Goal: Navigation & Orientation: Find specific page/section

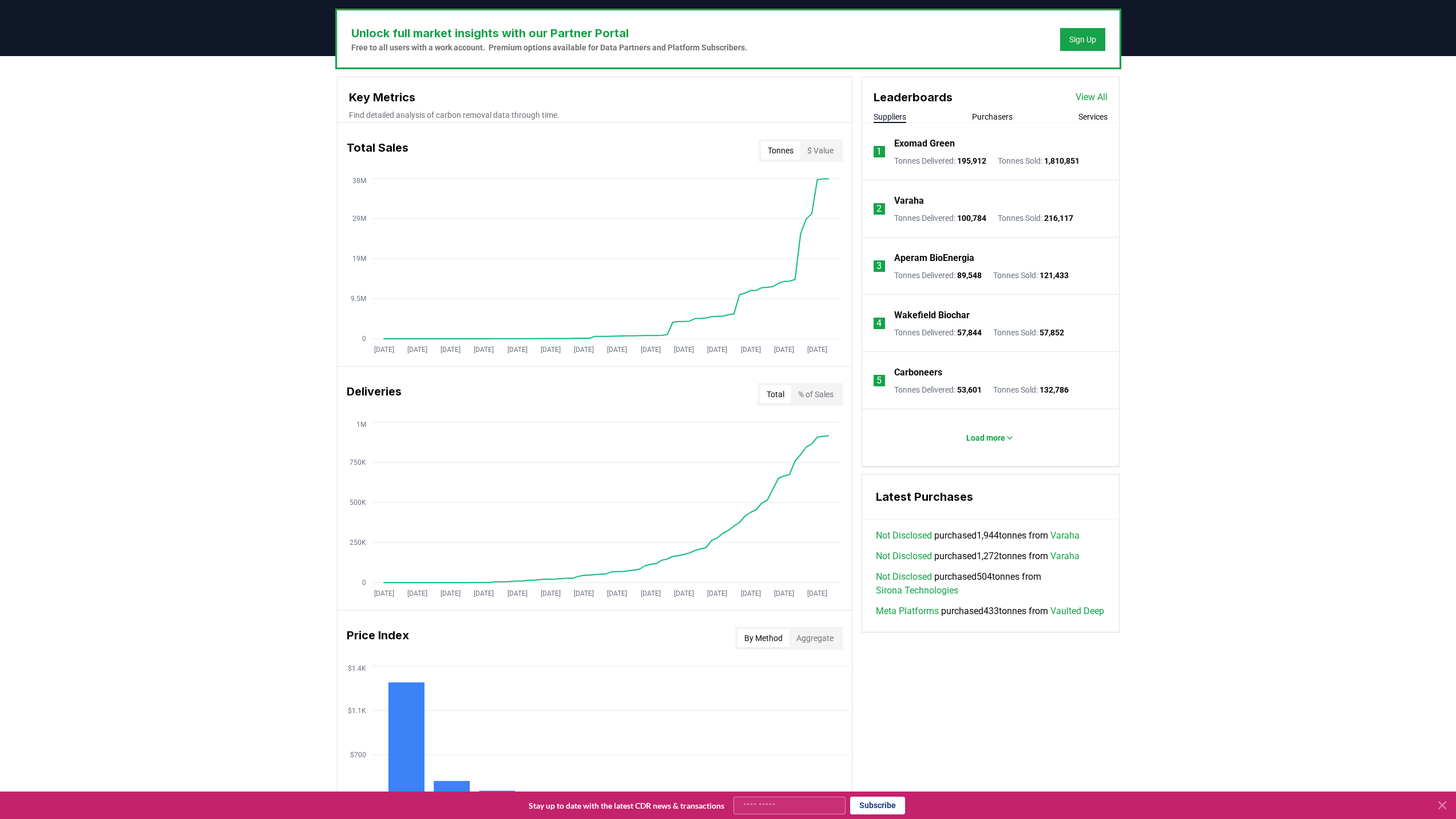
scroll to position [229, 0]
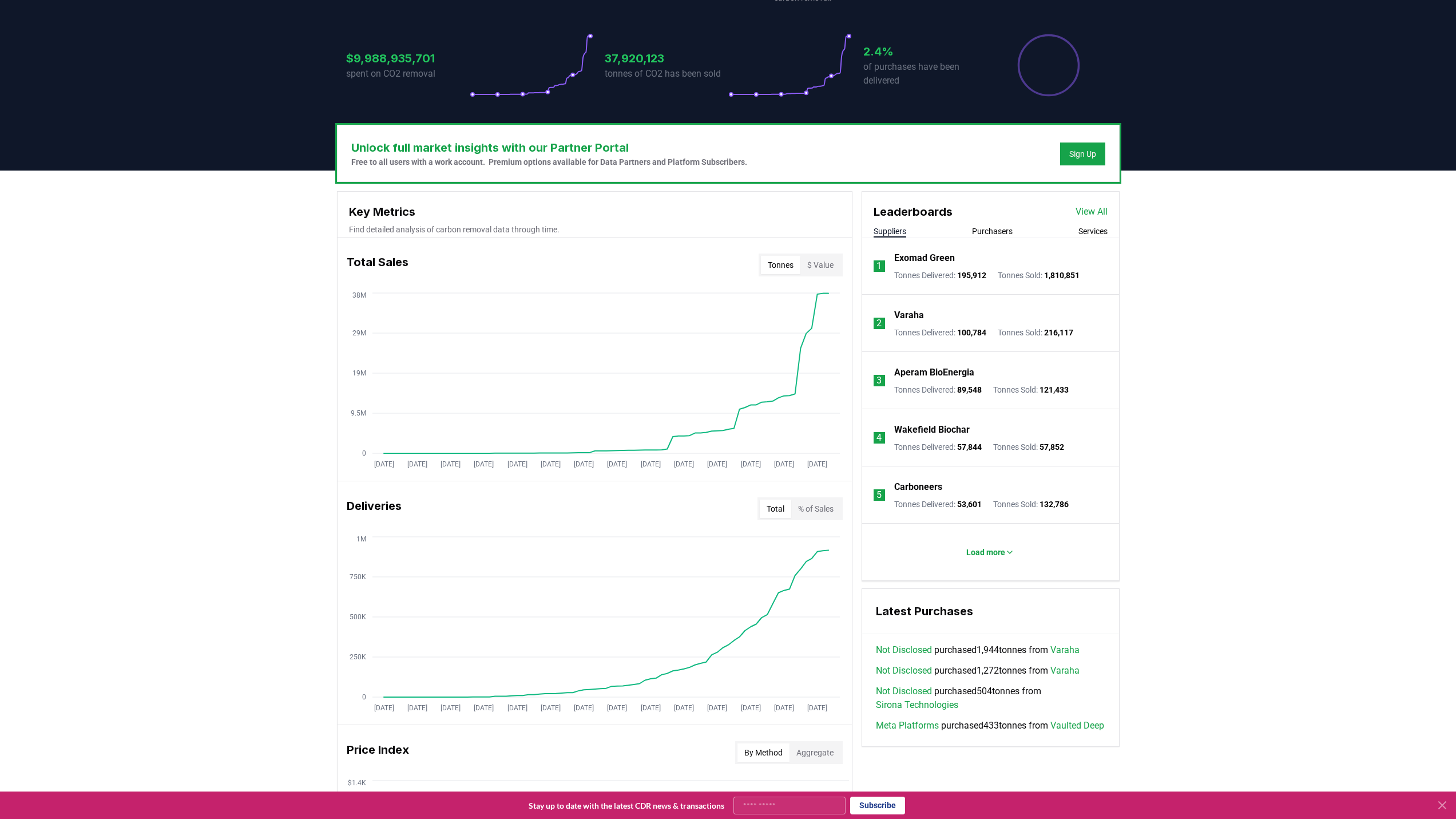
click at [1391, 511] on div "Unlock full market insights with our Partner Portal Free to all users with a wo…" at bounding box center [728, 623] width 1456 height 905
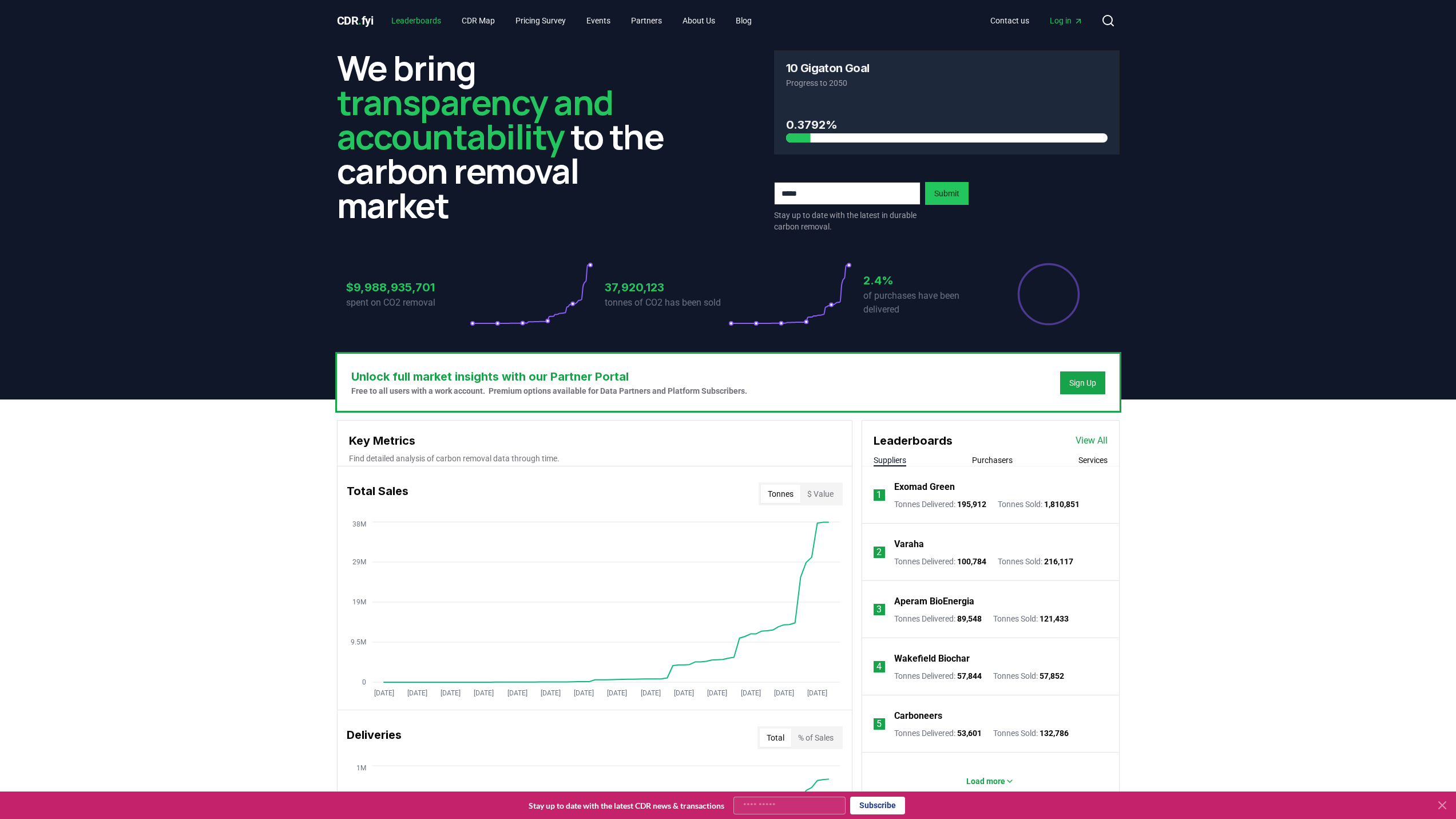
click at [407, 22] on link "Leaderboards" at bounding box center [416, 20] width 68 height 21
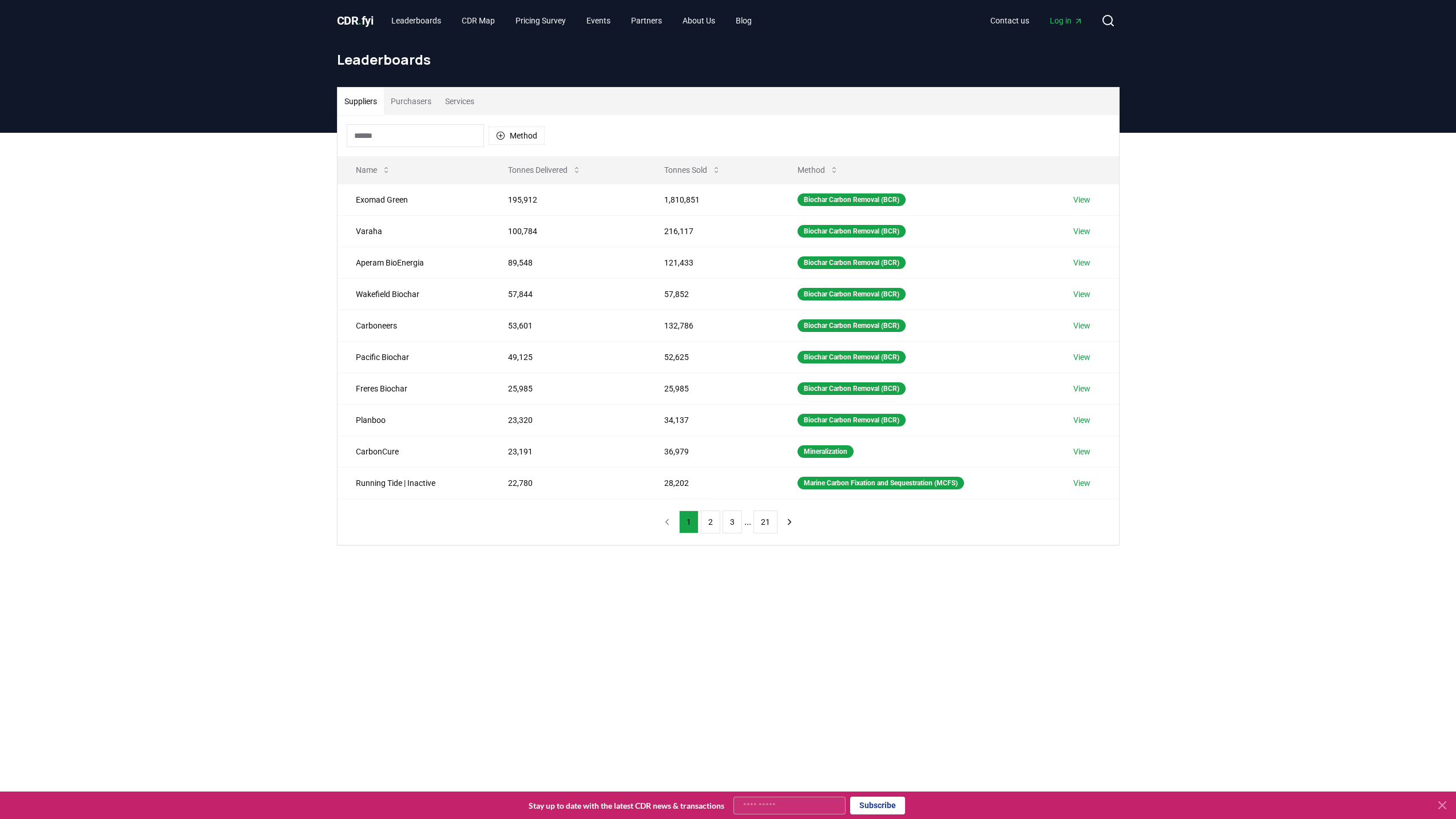
click at [907, 677] on main "Suppliers Purchasers Services Method Name Tonnes Delivered Tonnes Sold Method E…" at bounding box center [728, 542] width 1456 height 819
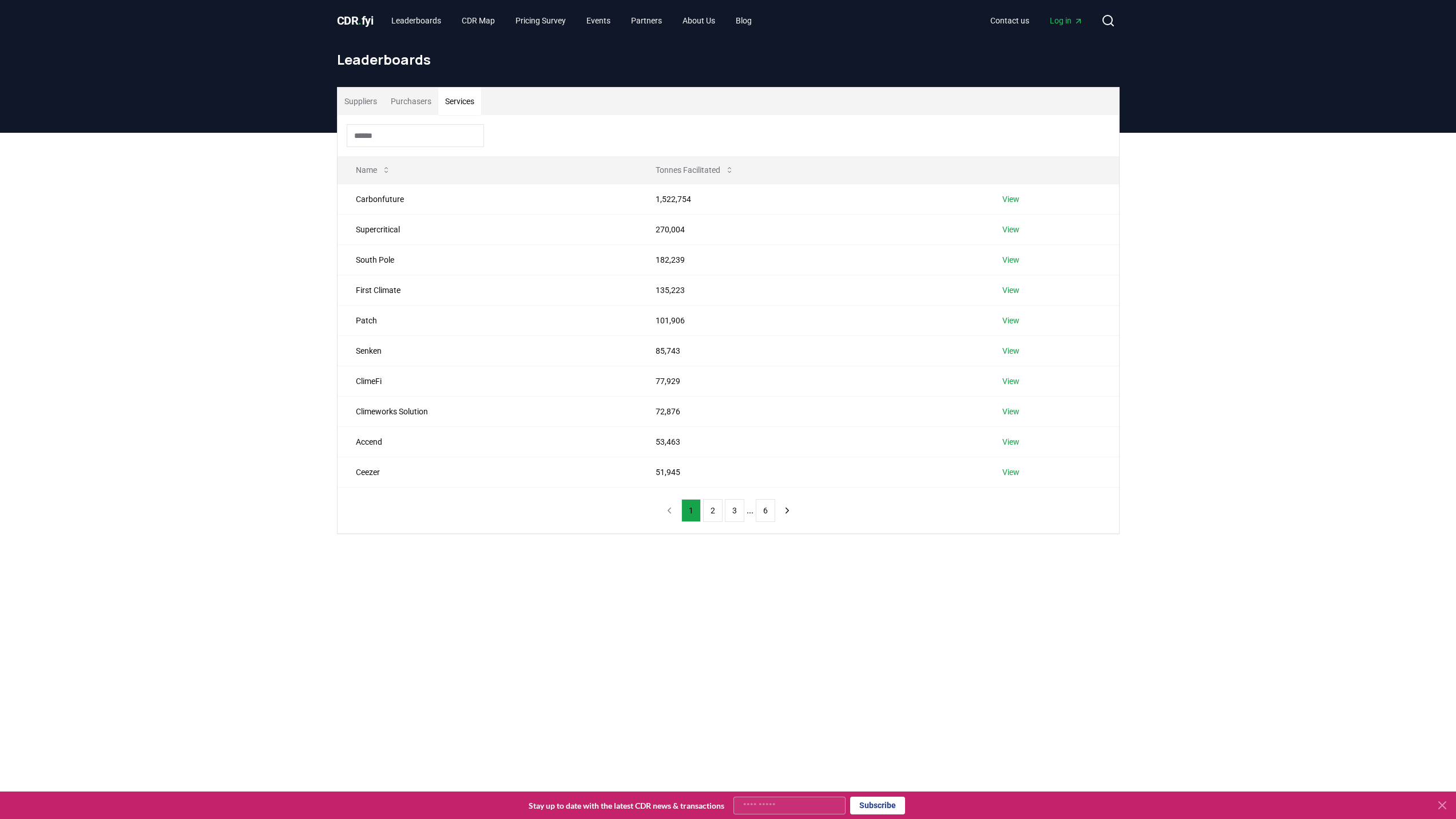
click at [467, 105] on button "Services" at bounding box center [460, 101] width 43 height 27
click at [550, 24] on link "Pricing Survey" at bounding box center [541, 20] width 69 height 21
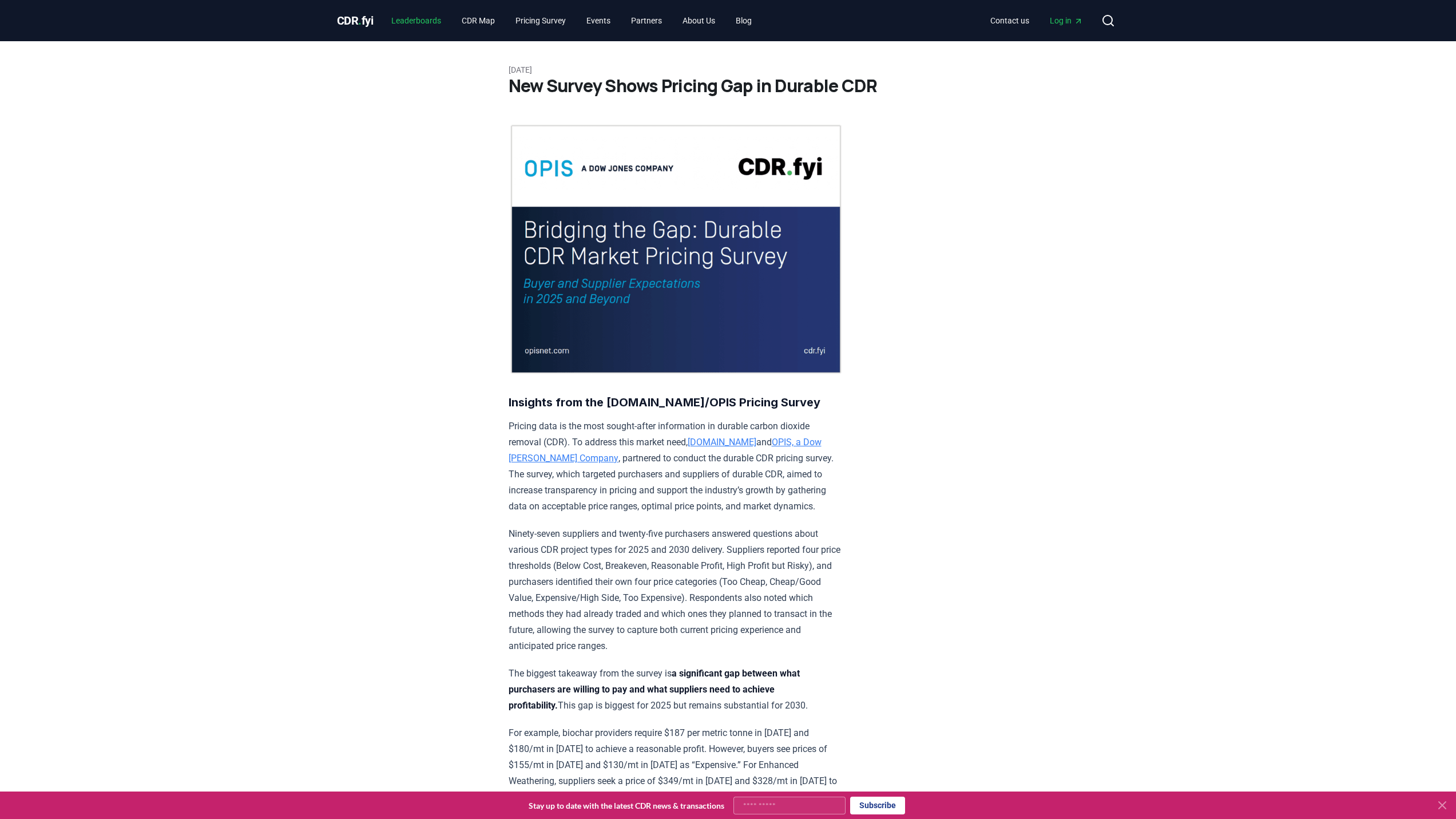
click at [421, 22] on link "Leaderboards" at bounding box center [416, 20] width 68 height 21
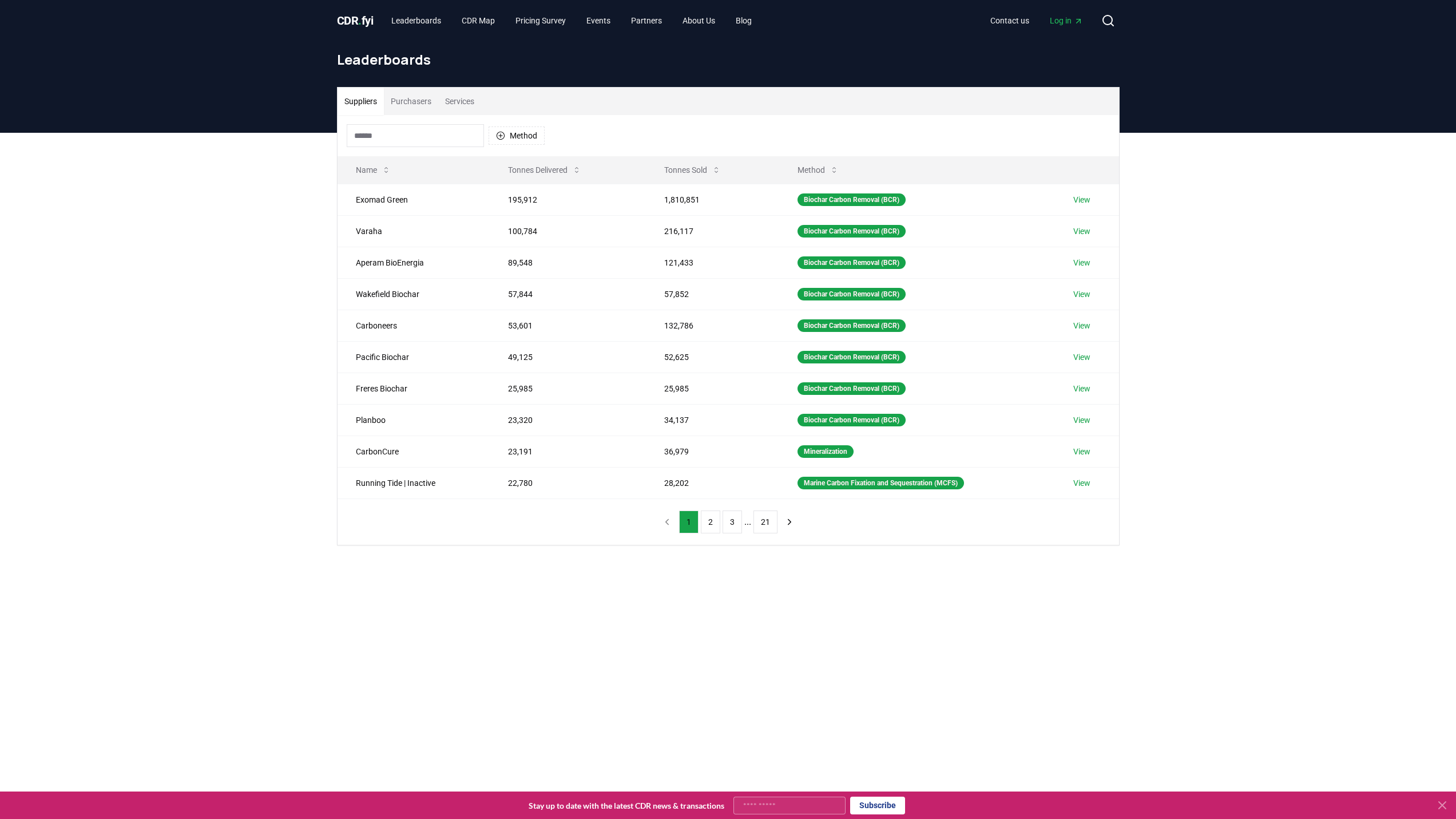
click at [1223, 734] on main "Suppliers Purchasers Services Method Name Tonnes Delivered Tonnes Sold Method E…" at bounding box center [728, 542] width 1456 height 819
click at [1053, 26] on span "Log in" at bounding box center [1067, 20] width 33 height 11
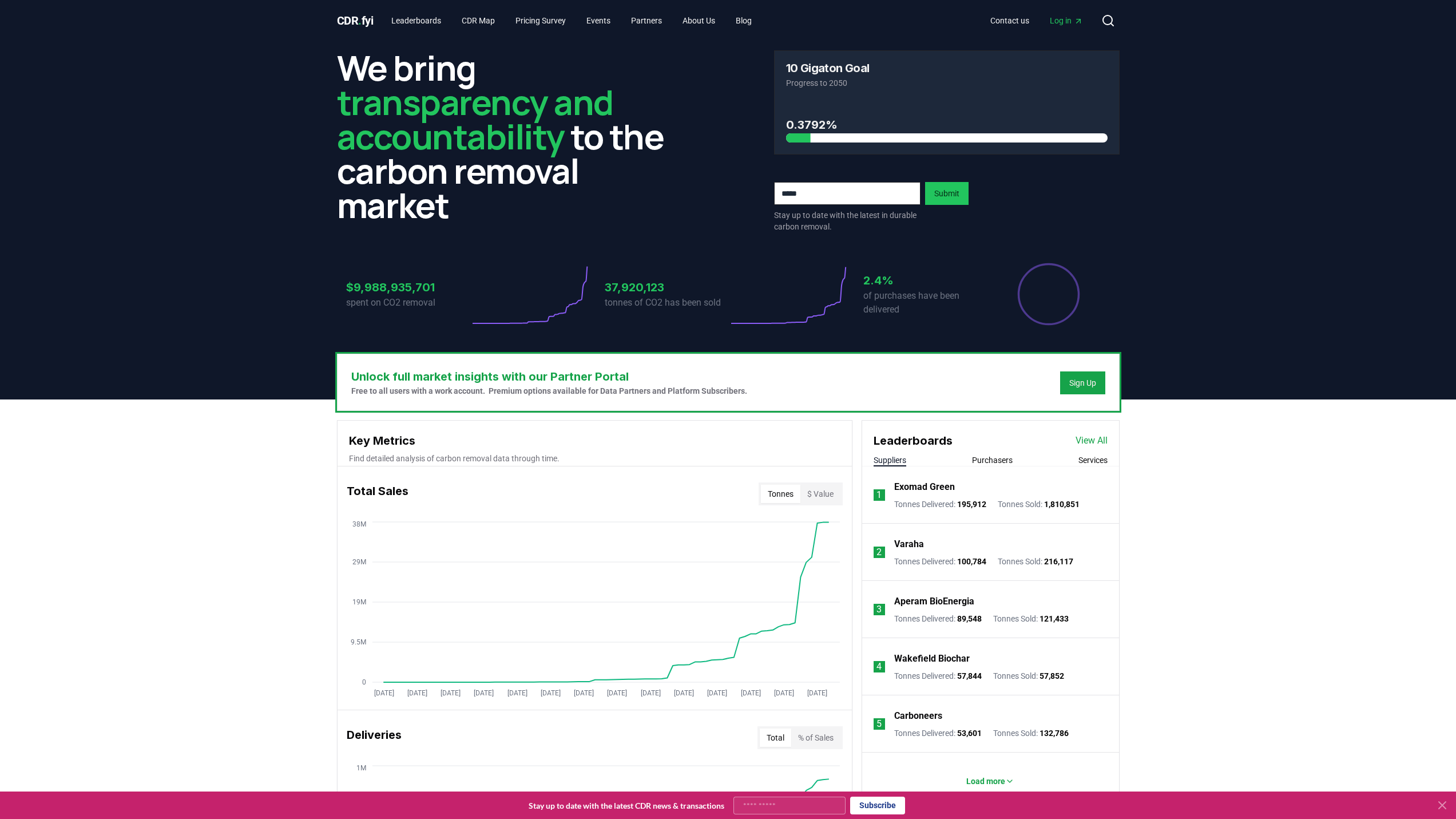
click at [1058, 23] on span "Log in" at bounding box center [1067, 20] width 33 height 11
